Goal: Find specific page/section: Find specific page/section

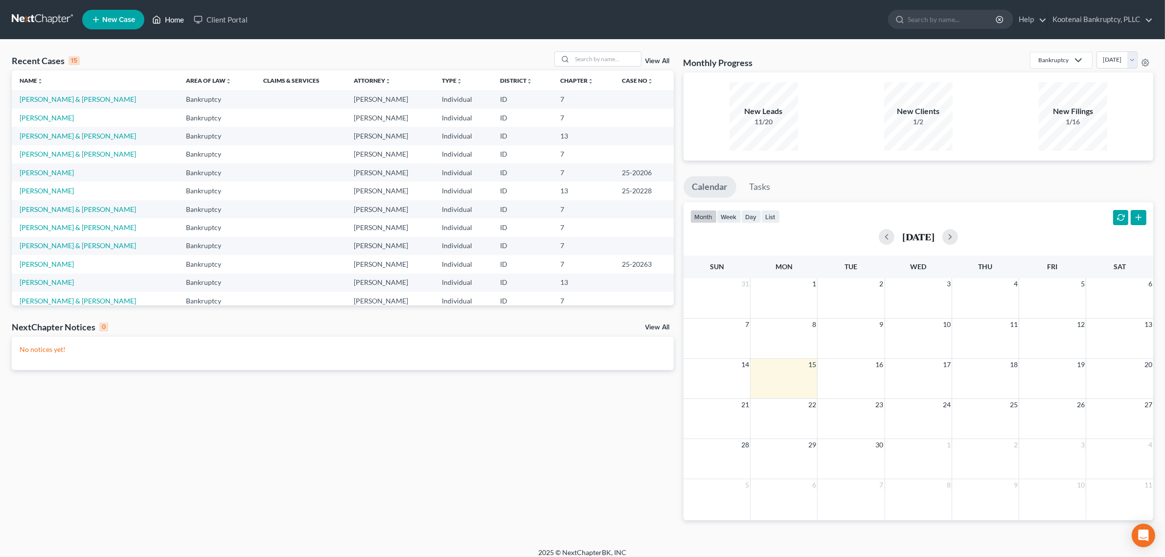
click at [177, 17] on link "Home" at bounding box center [168, 20] width 42 height 18
click at [656, 326] on link "View All" at bounding box center [657, 327] width 24 height 7
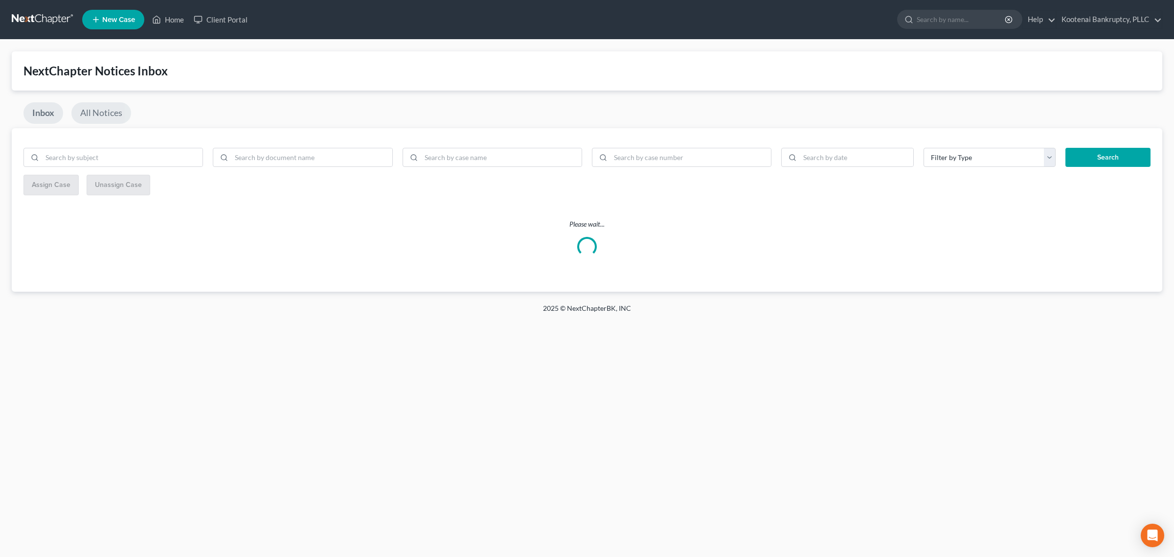
click at [103, 120] on link "All Notices" at bounding box center [101, 113] width 60 height 22
click at [158, 18] on icon at bounding box center [156, 20] width 9 height 12
